Goal: Task Accomplishment & Management: Manage account settings

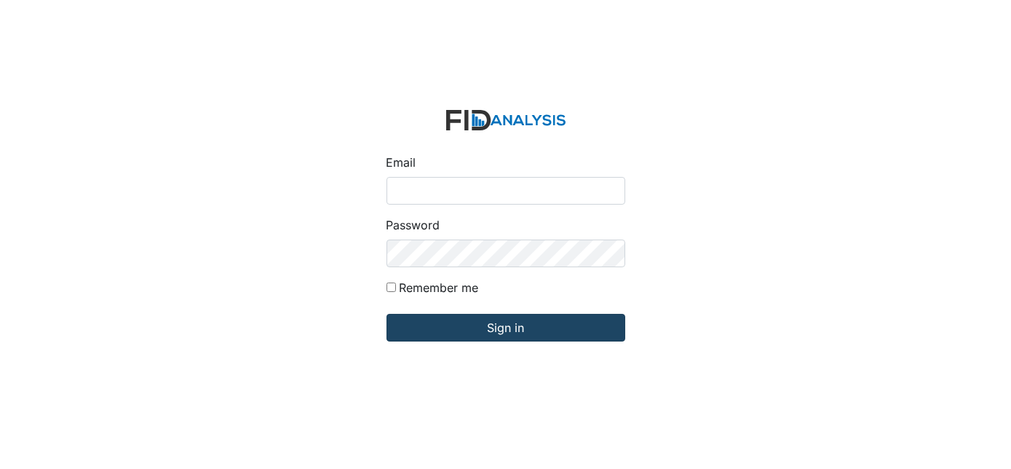
type input "[EMAIL_ADDRESS][DOMAIN_NAME]"
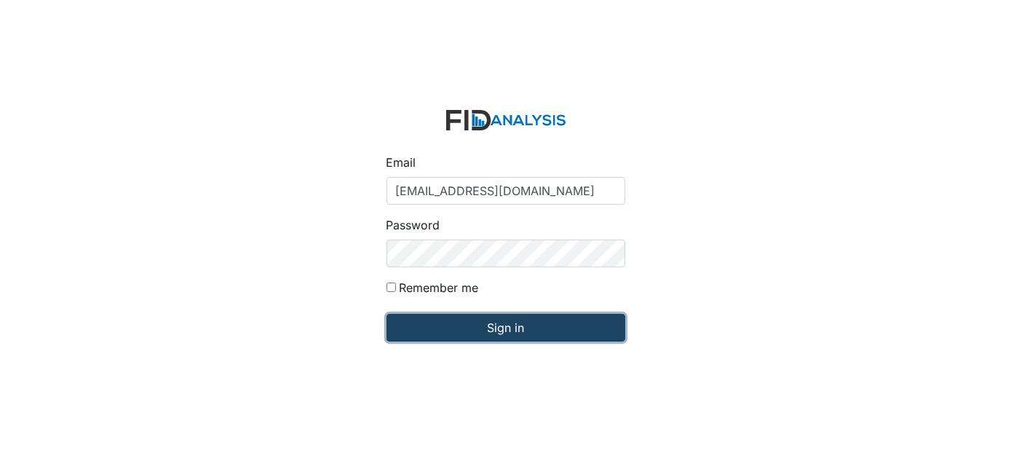
click at [525, 325] on input "Sign in" at bounding box center [506, 328] width 239 height 28
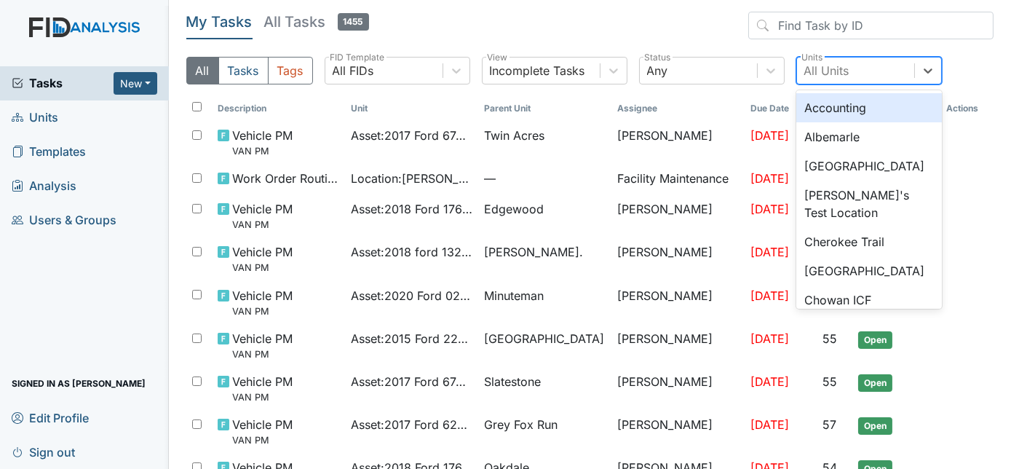
click at [819, 71] on div "All Units" at bounding box center [827, 70] width 45 height 17
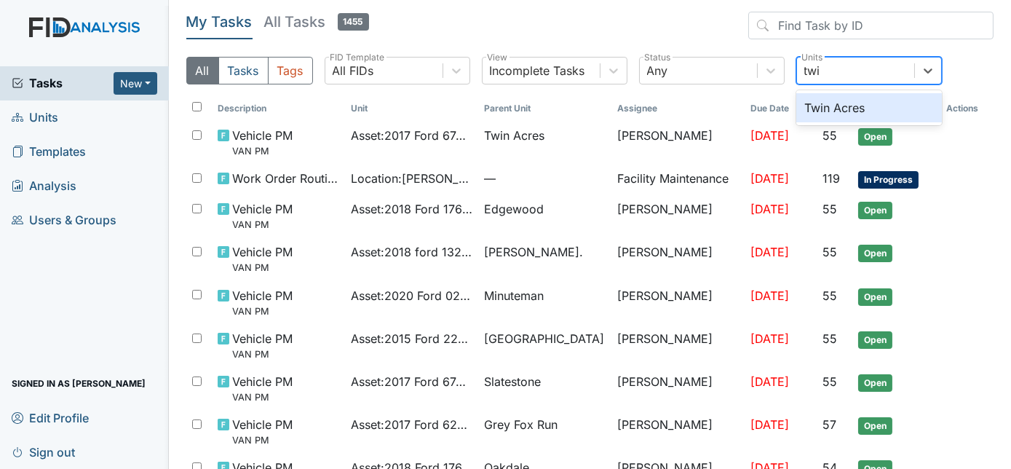
type input "twin"
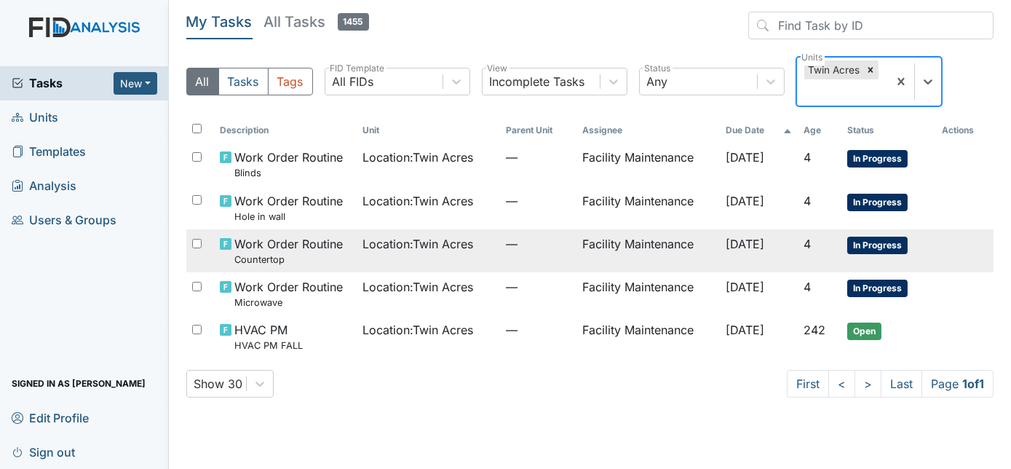
click at [520, 247] on span "—" at bounding box center [538, 243] width 65 height 17
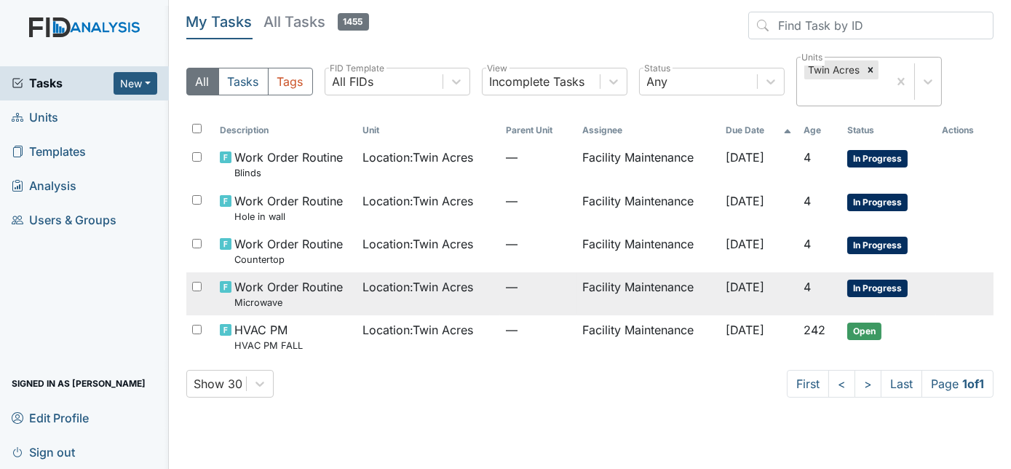
click at [358, 298] on td "Location : Twin Acres" at bounding box center [429, 293] width 143 height 43
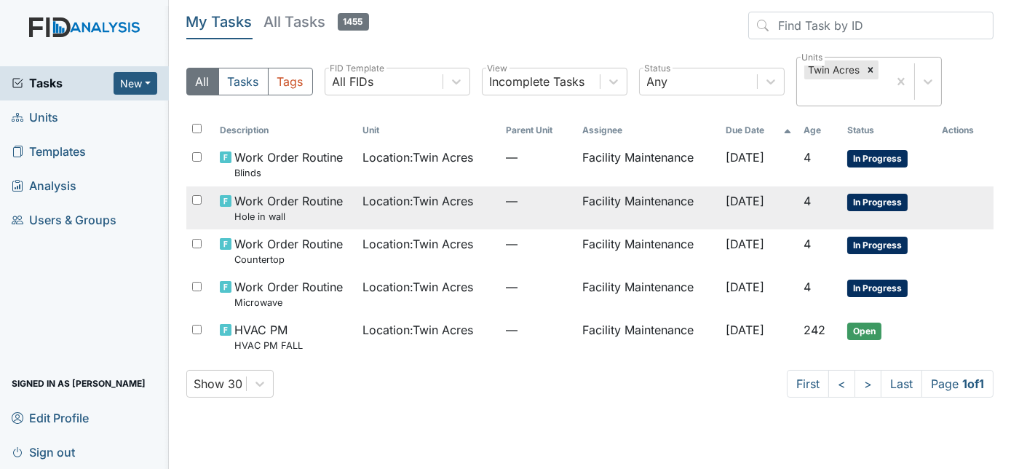
click at [363, 208] on span "Location : Twin Acres" at bounding box center [418, 200] width 111 height 17
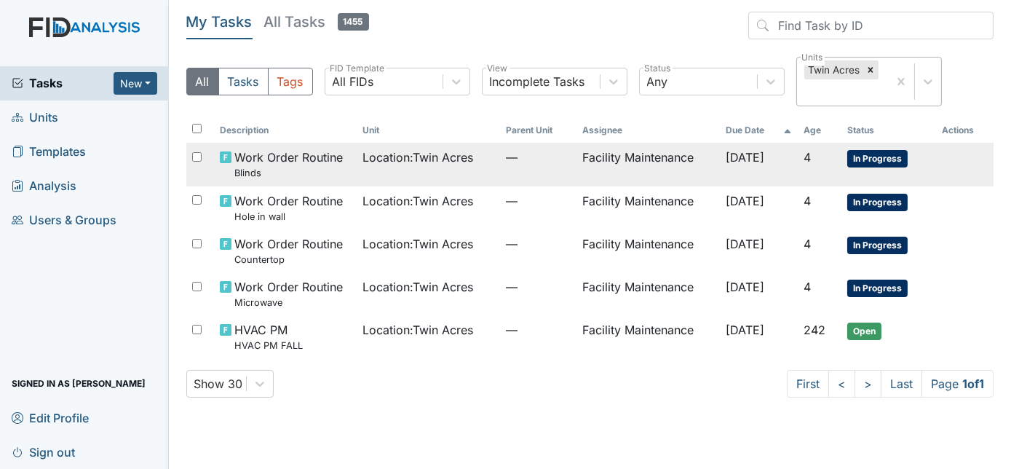
click at [427, 157] on span "Location : Twin Acres" at bounding box center [418, 157] width 111 height 17
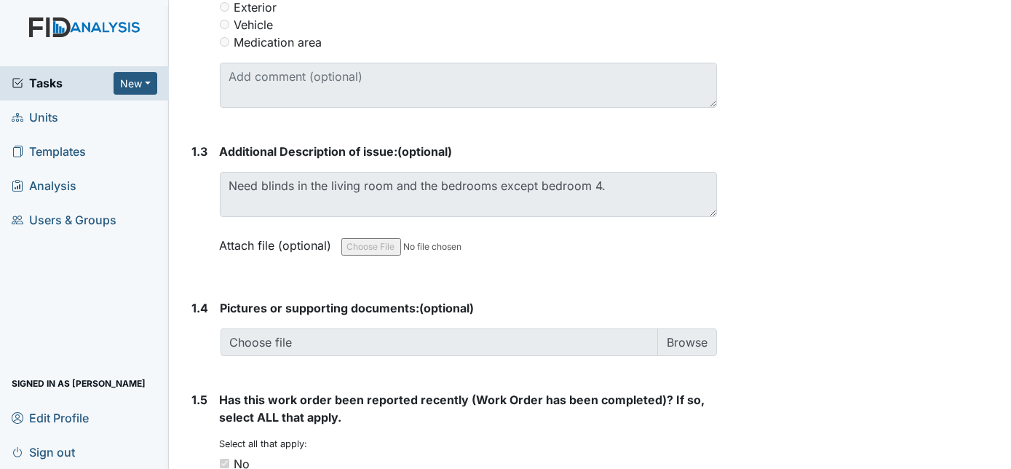
scroll to position [904, 0]
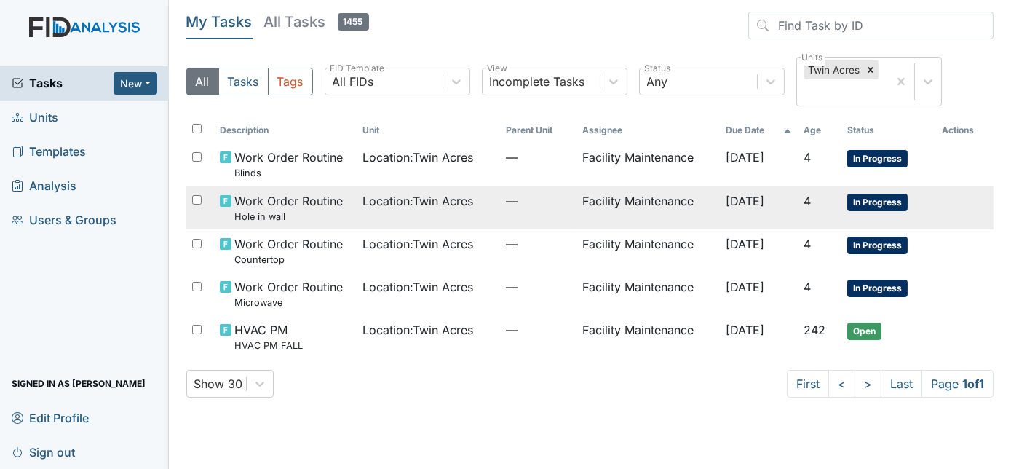
click at [556, 210] on td "—" at bounding box center [538, 207] width 76 height 43
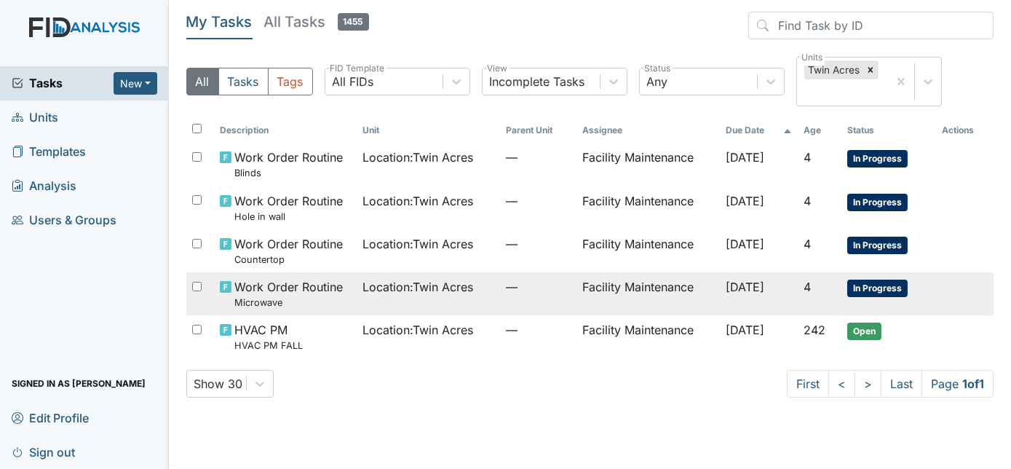
click at [441, 287] on span "Location : Twin Acres" at bounding box center [418, 286] width 111 height 17
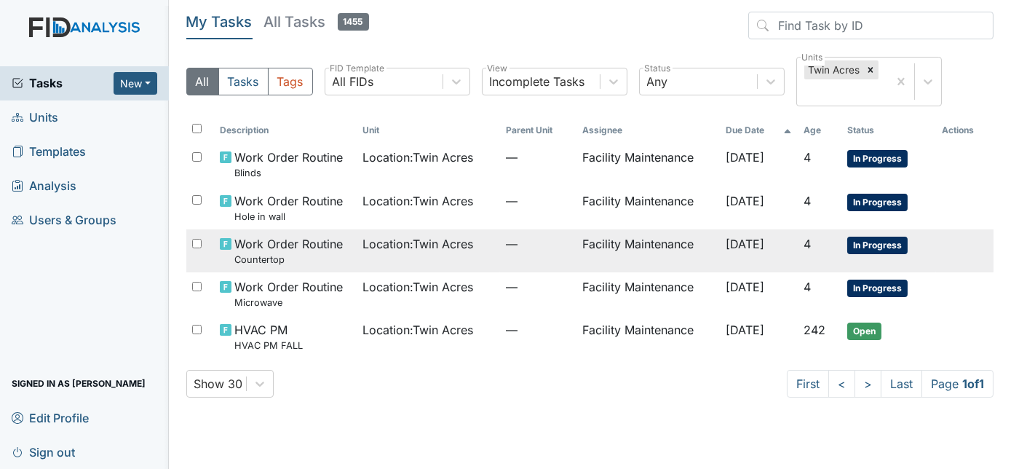
click at [344, 260] on div "Work Order Routine Countertop" at bounding box center [286, 250] width 132 height 31
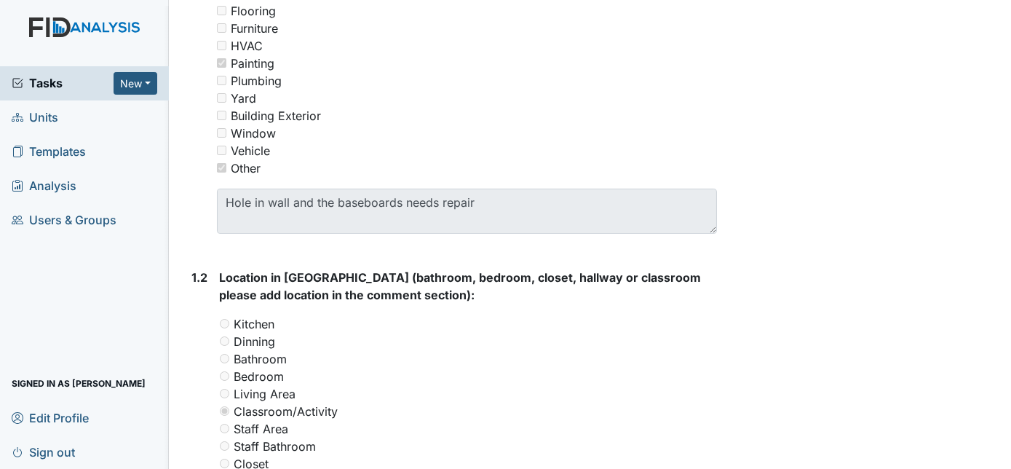
scroll to position [354, 0]
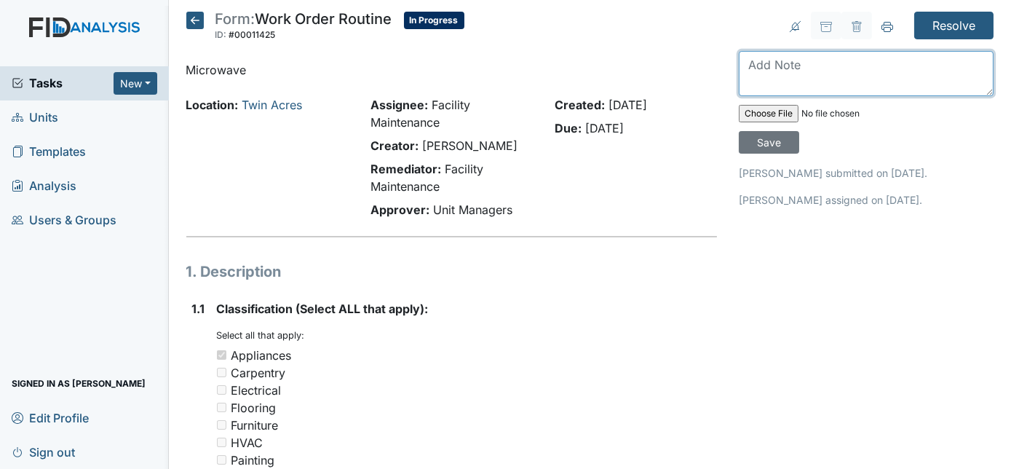
click at [802, 68] on textarea at bounding box center [866, 73] width 255 height 45
type textarea "need a new microwave"
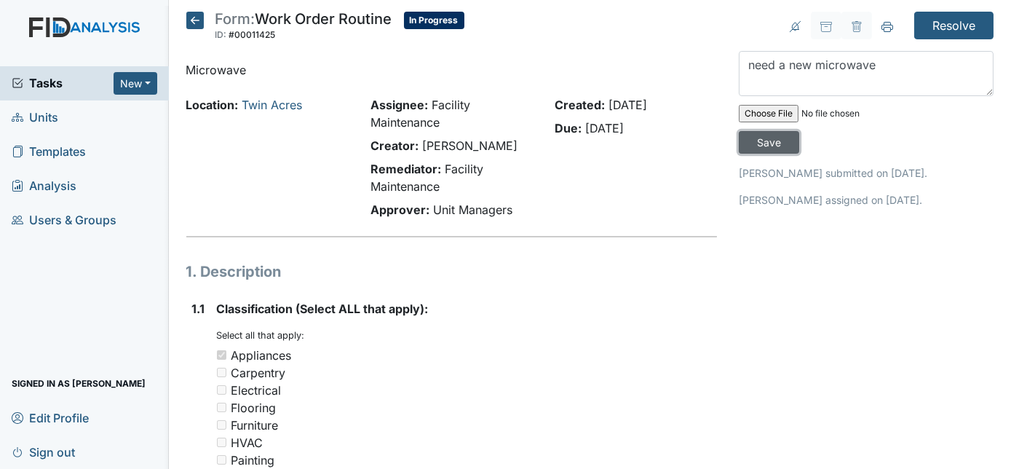
click at [800, 131] on input "Save" at bounding box center [769, 142] width 60 height 23
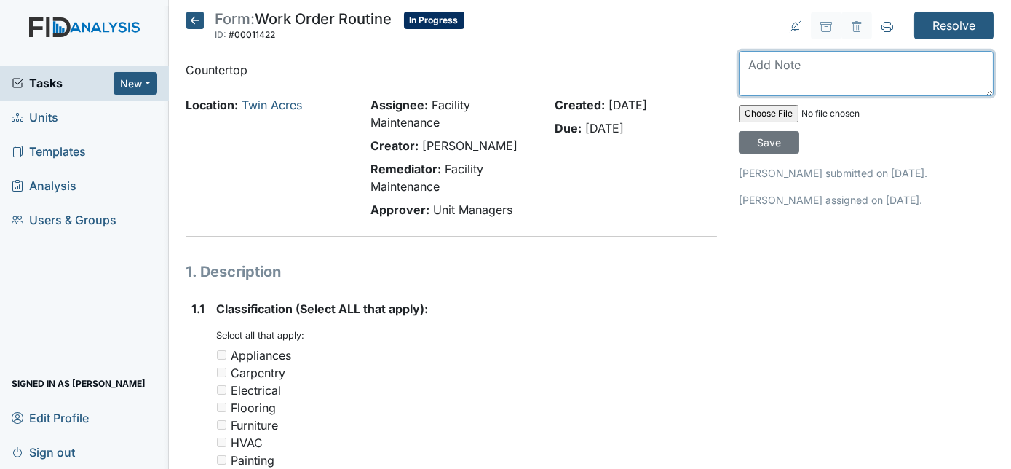
click at [791, 76] on textarea at bounding box center [866, 73] width 255 height 45
type textarea "will have to have [PERSON_NAME] take a look"
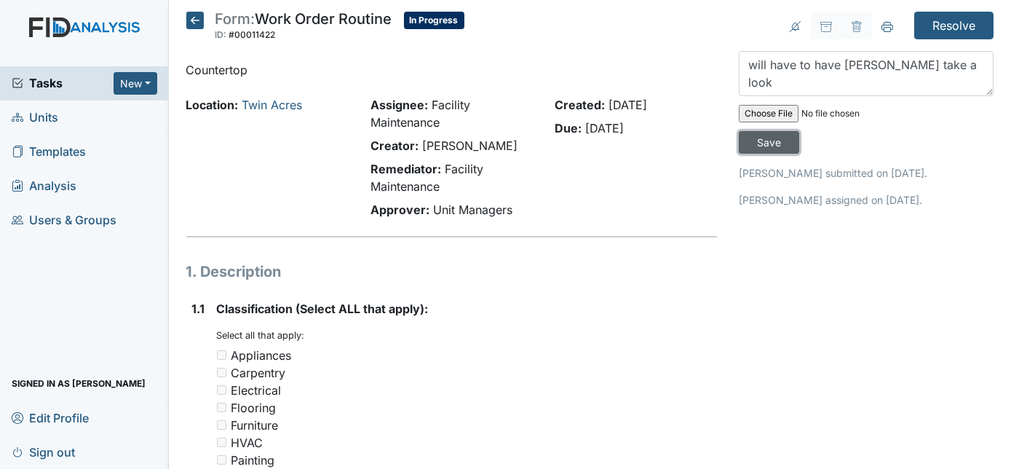
click at [800, 131] on input "Save" at bounding box center [769, 142] width 60 height 23
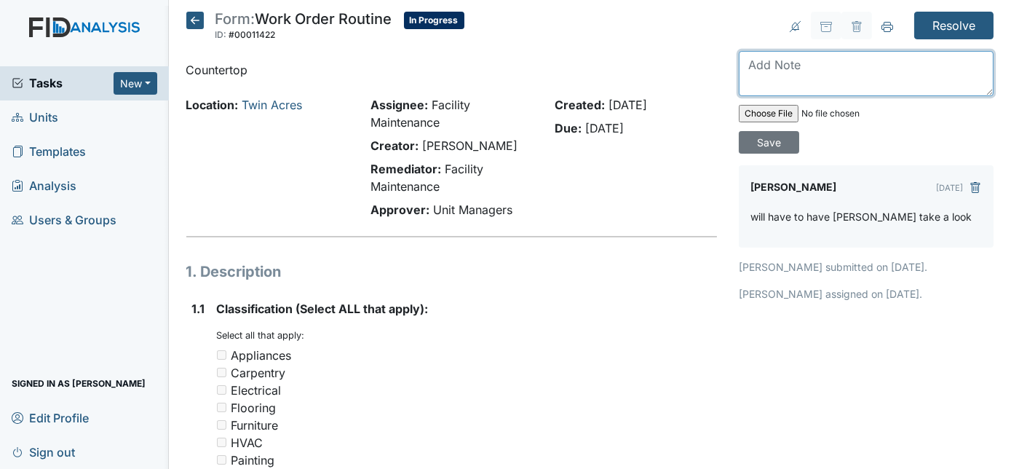
click at [789, 67] on textarea at bounding box center [866, 73] width 255 height 45
type textarea "filled with wood putty will be back to sand and paint"
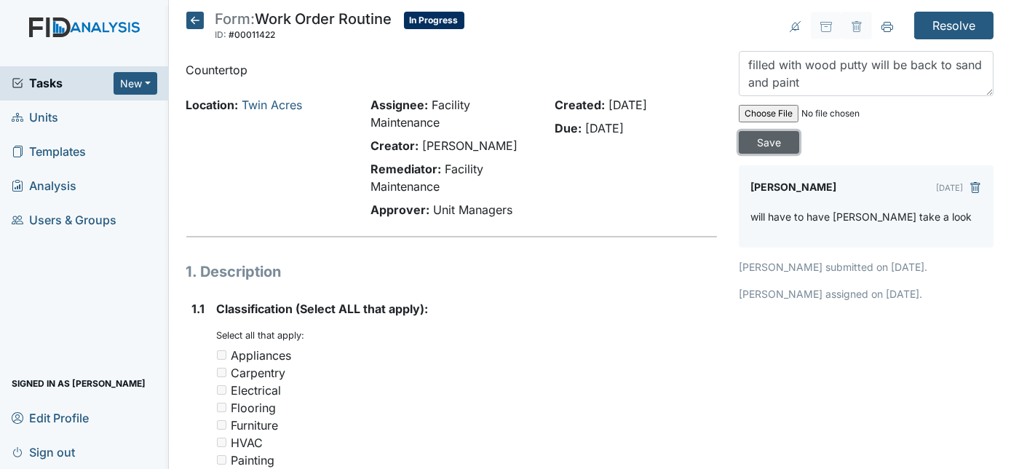
click at [800, 131] on input "Save" at bounding box center [769, 142] width 60 height 23
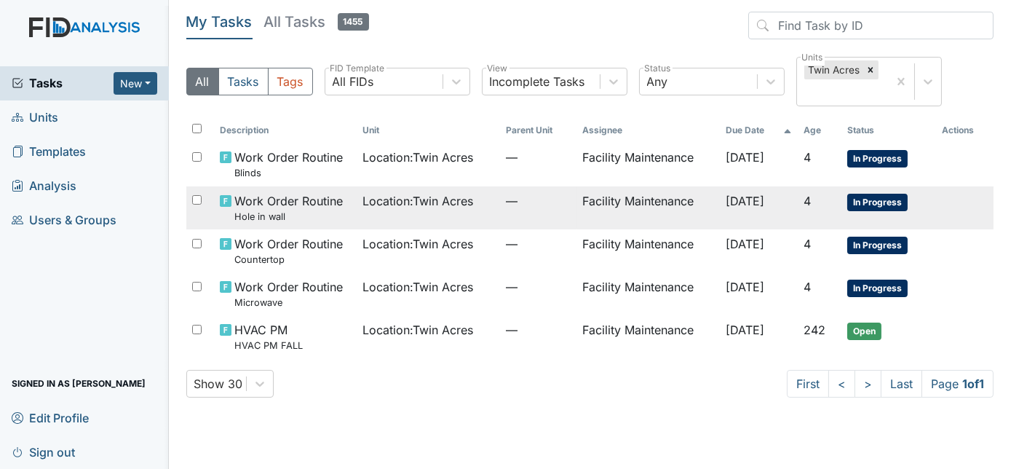
click at [394, 216] on td "Location : Twin Acres" at bounding box center [429, 207] width 143 height 43
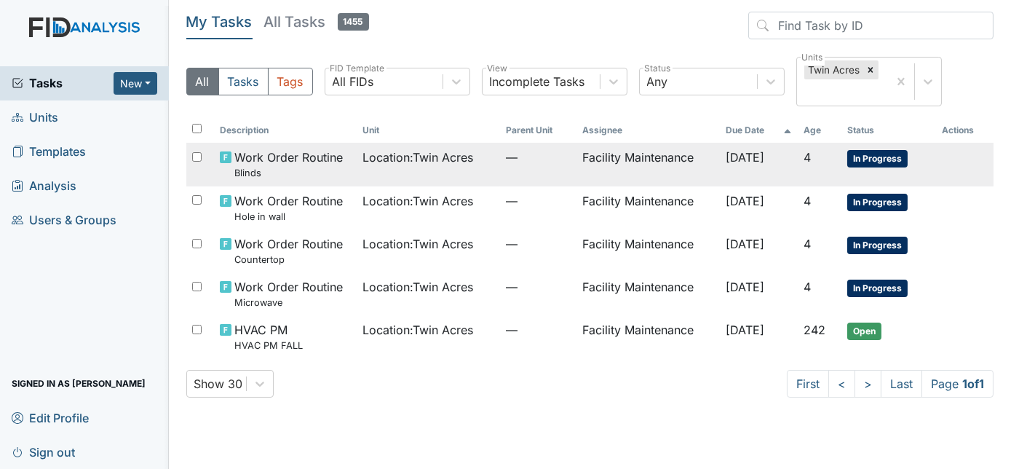
click at [303, 169] on small "Blinds" at bounding box center [288, 173] width 108 height 14
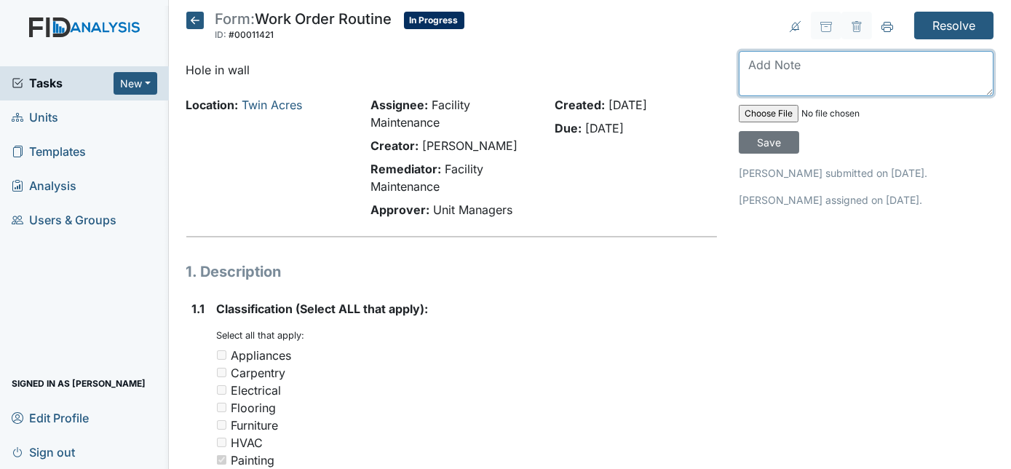
click at [751, 65] on textarea at bounding box center [866, 73] width 255 height 45
type textarea "hole filled will be back to sand and paint"
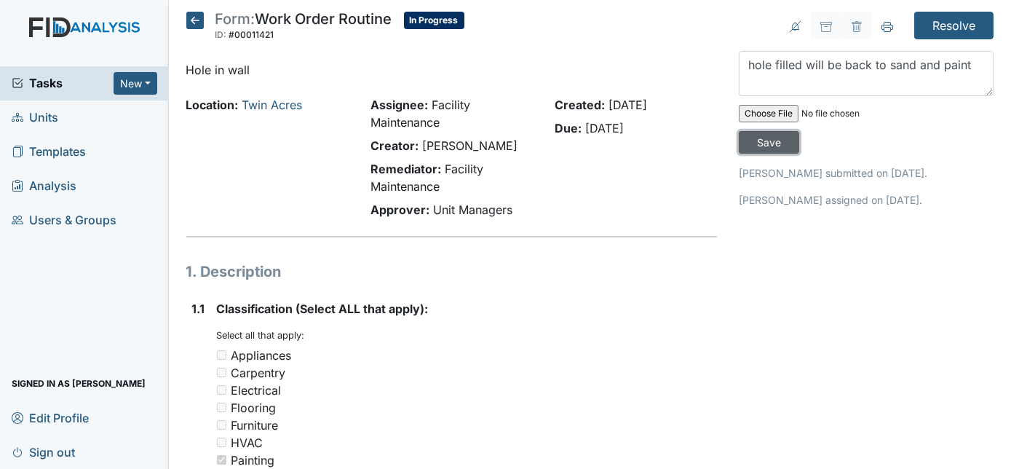
click at [800, 131] on input "Save" at bounding box center [769, 142] width 60 height 23
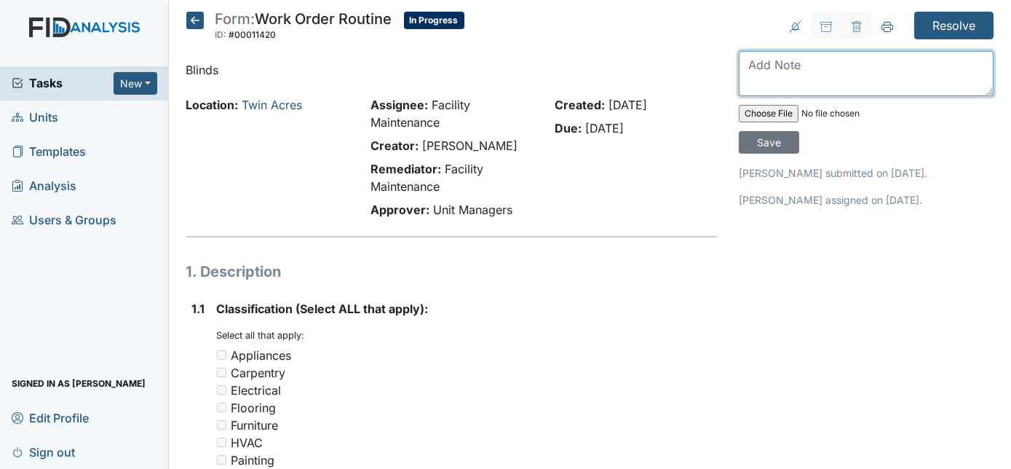
click at [825, 63] on textarea at bounding box center [866, 73] width 255 height 45
type textarea "3 30s 3 38s"
